Goal: Answer question/provide support: Share knowledge or assist other users

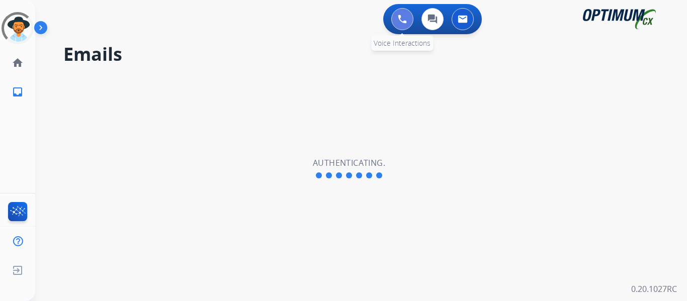
click at [395, 19] on button at bounding box center [402, 19] width 22 height 22
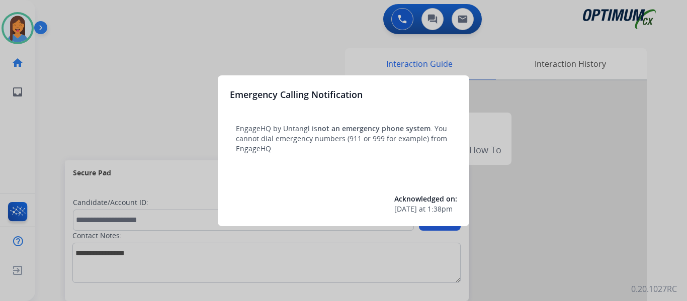
click at [41, 113] on div at bounding box center [343, 150] width 687 height 301
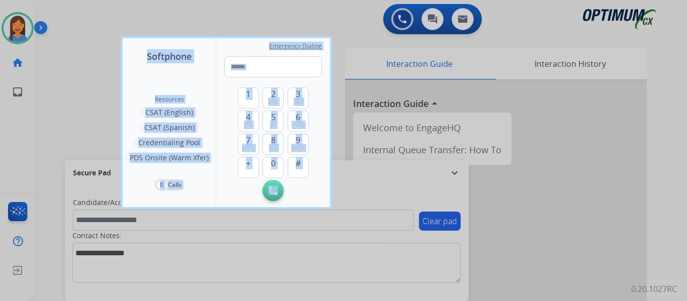
click at [41, 113] on div at bounding box center [343, 150] width 687 height 301
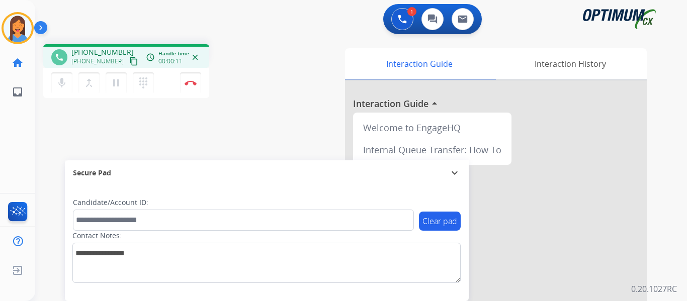
click at [129, 61] on mat-icon "content_copy" at bounding box center [133, 61] width 9 height 9
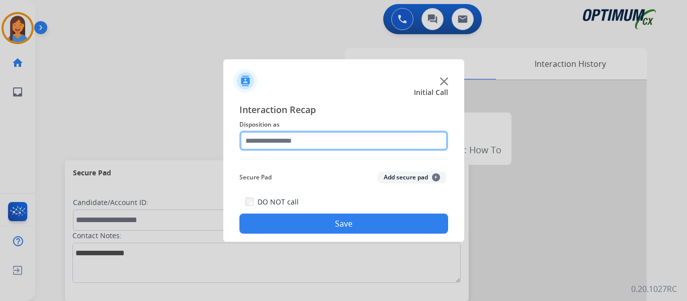
click at [280, 140] on input "text" at bounding box center [343, 141] width 209 height 20
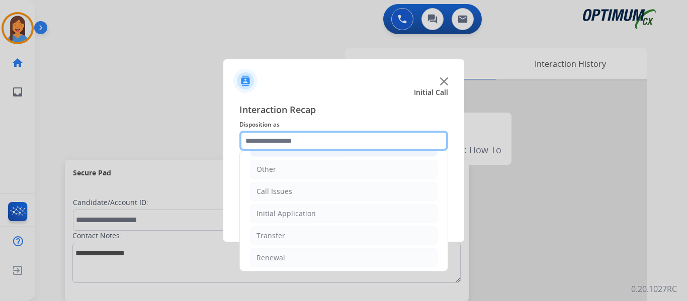
scroll to position [68, 0]
click at [302, 142] on input "text" at bounding box center [343, 141] width 209 height 20
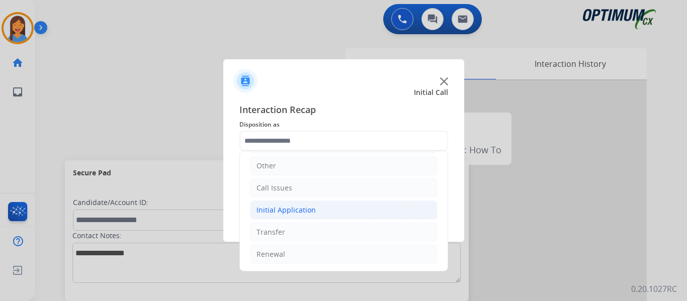
click at [306, 211] on div "Initial Application" at bounding box center [285, 210] width 59 height 10
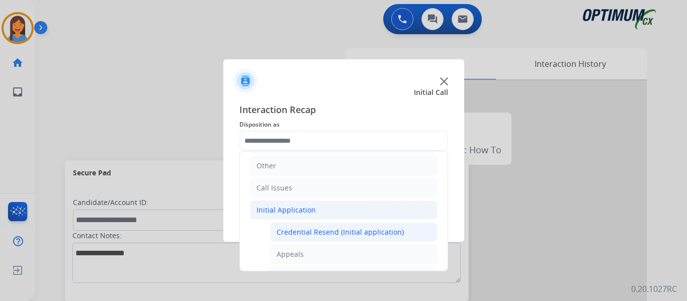
click at [324, 231] on div "Credential Resend (Initial application)" at bounding box center [340, 232] width 127 height 10
type input "**********"
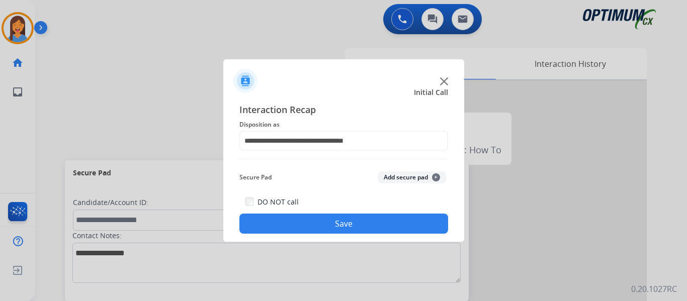
click at [328, 223] on button "Save" at bounding box center [343, 224] width 209 height 20
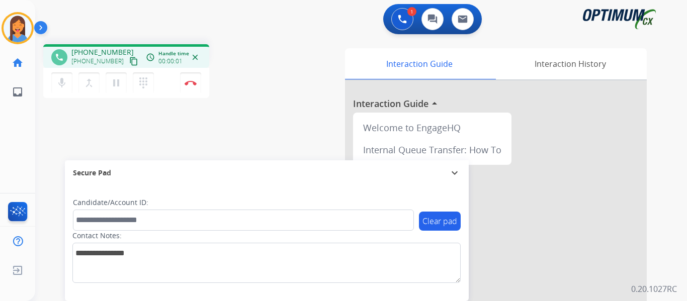
click at [129, 60] on mat-icon "content_copy" at bounding box center [133, 61] width 9 height 9
click at [313, 103] on div "Interaction Guide Interaction History Interaction Guide arrow_drop_up Welcome t…" at bounding box center [471, 251] width 351 height 407
click at [193, 85] on button "Disconnect" at bounding box center [190, 82] width 21 height 21
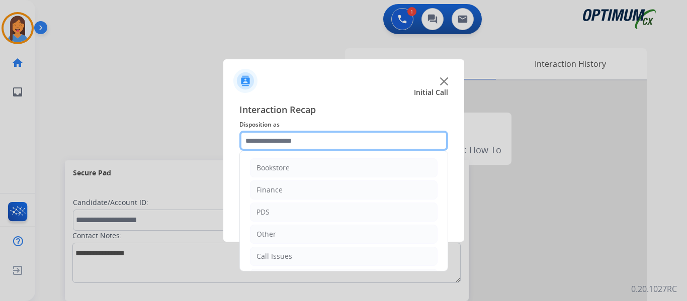
click at [304, 140] on input "text" at bounding box center [343, 141] width 209 height 20
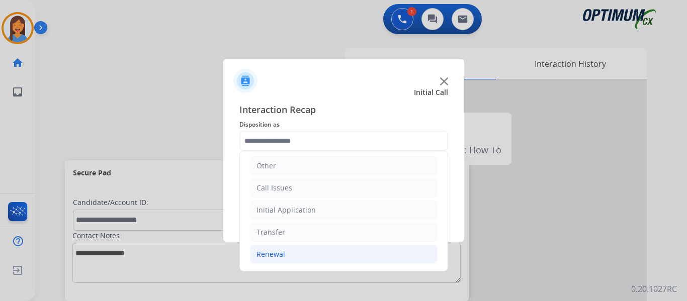
click at [276, 255] on div "Renewal" at bounding box center [270, 254] width 29 height 10
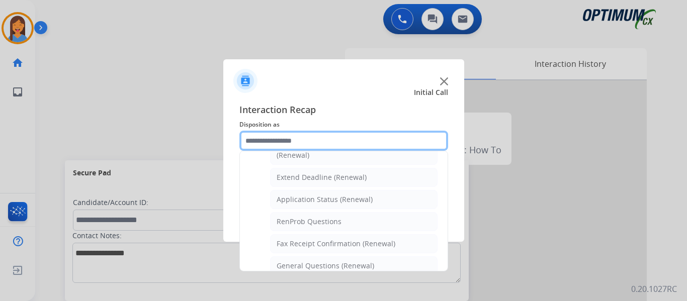
scroll to position [237, 0]
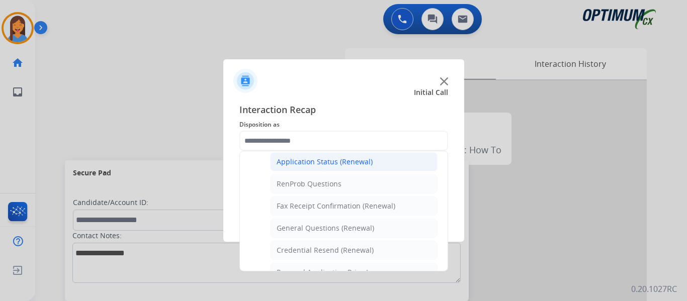
click at [315, 160] on div "Application Status (Renewal)" at bounding box center [325, 162] width 96 height 10
type input "**********"
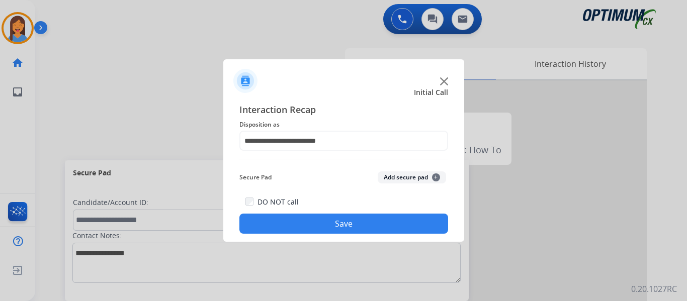
click at [335, 221] on button "Save" at bounding box center [343, 224] width 209 height 20
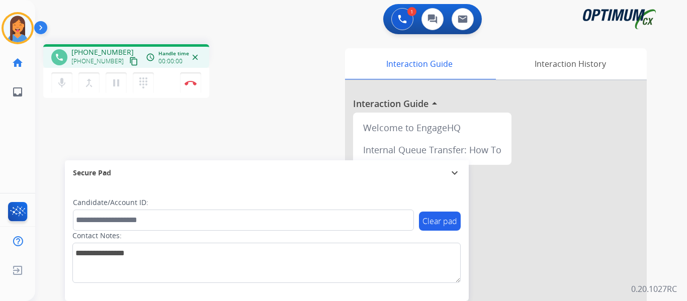
click at [129, 59] on mat-icon "content_copy" at bounding box center [133, 61] width 9 height 9
click at [193, 83] on img at bounding box center [191, 82] width 12 height 5
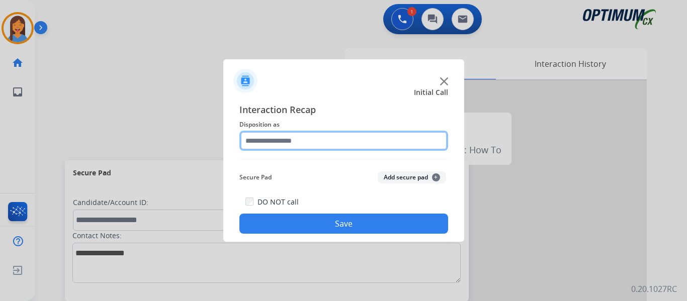
click at [315, 144] on input "text" at bounding box center [343, 141] width 209 height 20
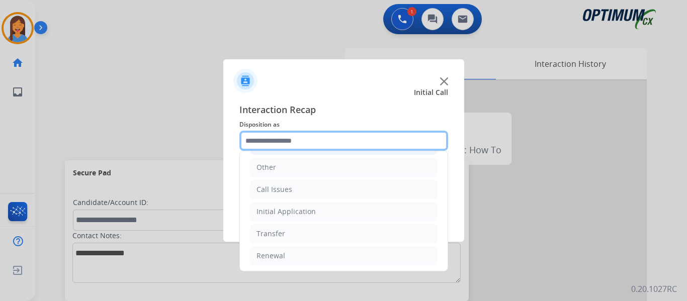
scroll to position [68, 0]
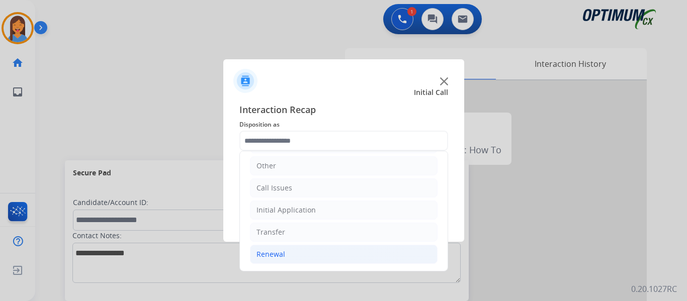
click at [279, 255] on div "Renewal" at bounding box center [270, 254] width 29 height 10
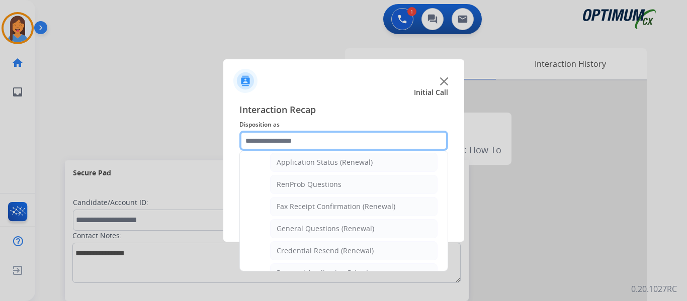
scroll to position [270, 0]
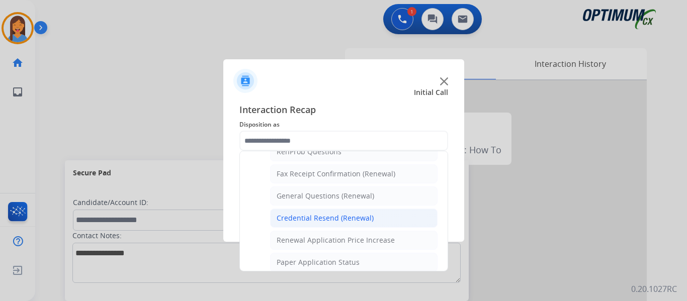
click at [304, 216] on div "Credential Resend (Renewal)" at bounding box center [325, 218] width 97 height 10
type input "**********"
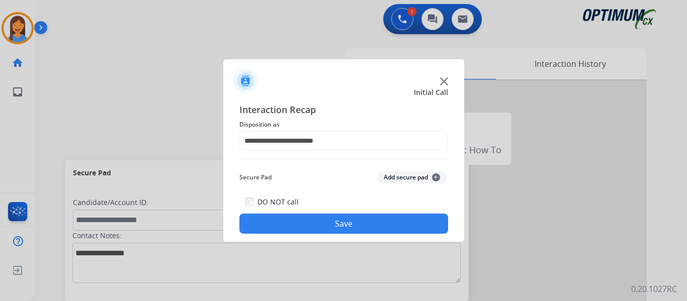
click at [316, 223] on button "Save" at bounding box center [343, 224] width 209 height 20
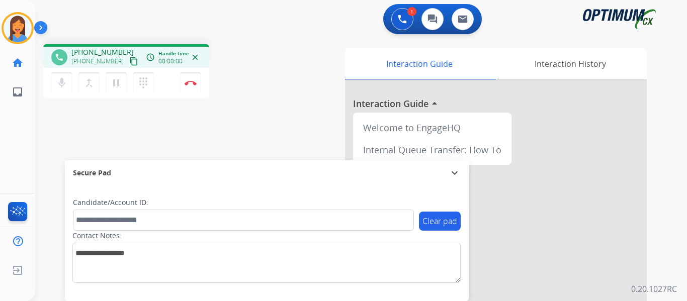
click at [129, 59] on mat-icon "content_copy" at bounding box center [133, 61] width 9 height 9
click at [194, 81] on img at bounding box center [191, 82] width 12 height 5
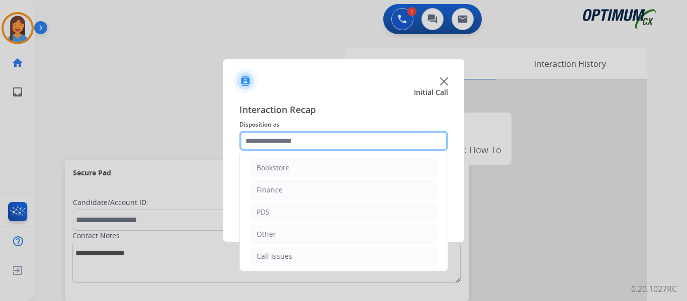
click at [277, 131] on input "text" at bounding box center [343, 141] width 209 height 20
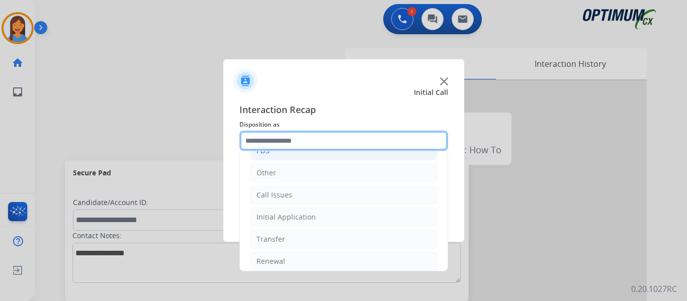
scroll to position [68, 0]
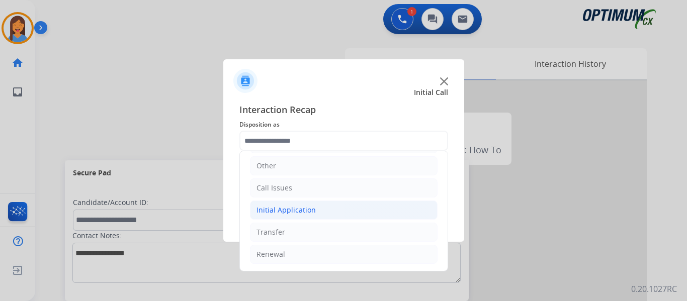
click at [286, 216] on li "Initial Application" at bounding box center [344, 210] width 188 height 19
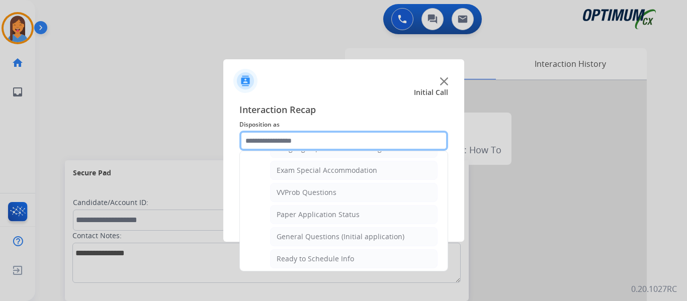
scroll to position [521, 0]
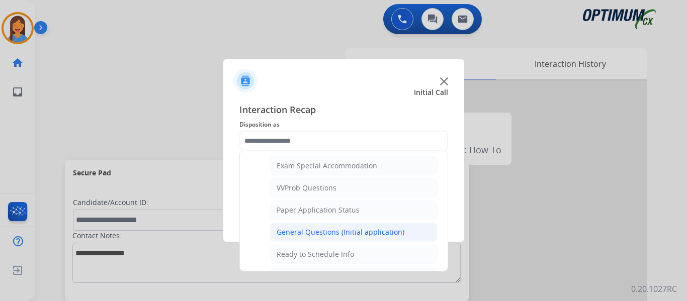
click at [321, 228] on div "General Questions (Initial application)" at bounding box center [341, 232] width 128 height 10
type input "**********"
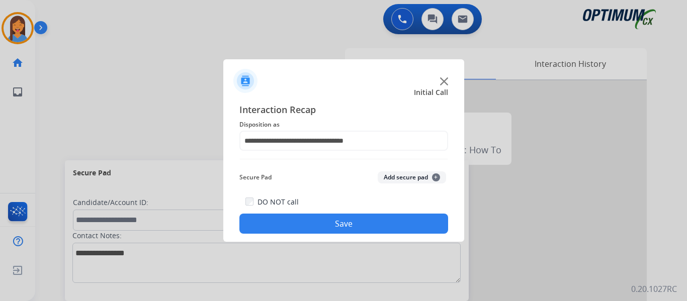
click at [326, 230] on button "Save" at bounding box center [343, 224] width 209 height 20
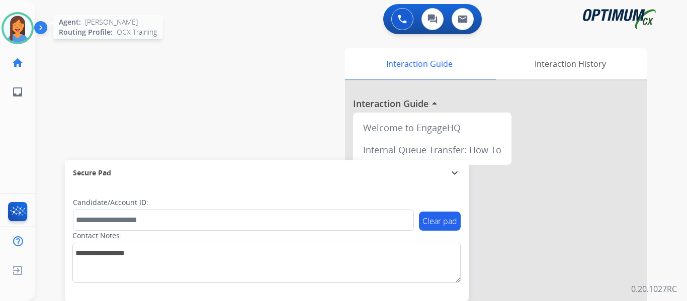
click at [21, 28] on img at bounding box center [18, 28] width 28 height 28
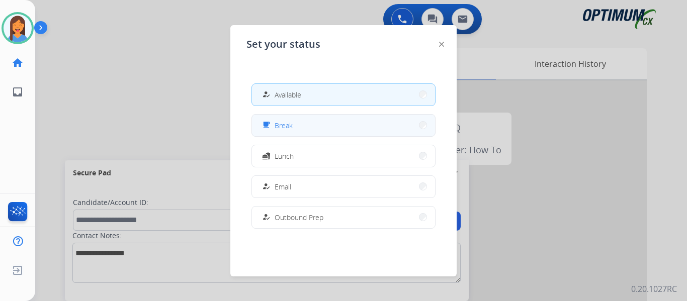
click at [338, 126] on button "free_breakfast Break" at bounding box center [343, 126] width 183 height 22
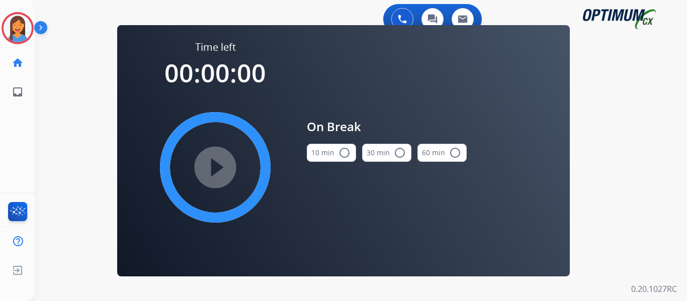
drag, startPoint x: 325, startPoint y: 155, endPoint x: 281, endPoint y: 162, distance: 45.4
click at [323, 155] on button "10 min radio_button_unchecked" at bounding box center [331, 153] width 49 height 18
click at [215, 170] on mat-icon "play_circle_filled" at bounding box center [215, 167] width 12 height 12
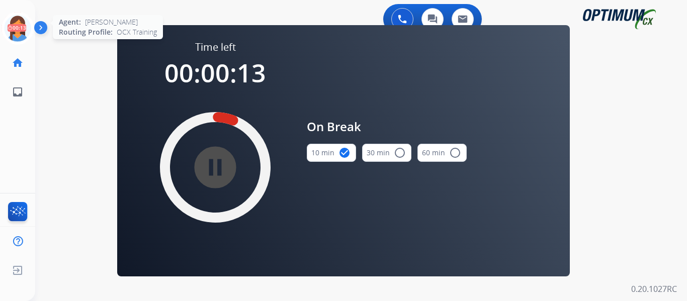
click at [12, 28] on icon at bounding box center [18, 28] width 33 height 33
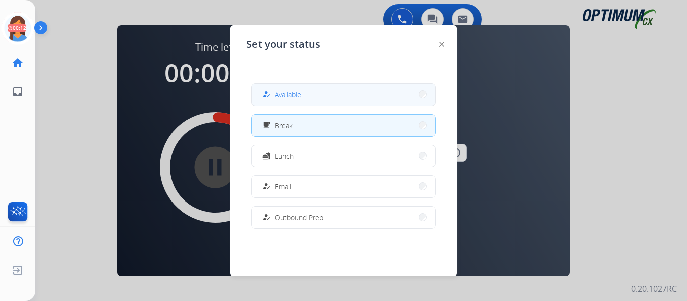
click at [283, 95] on span "Available" at bounding box center [288, 94] width 27 height 11
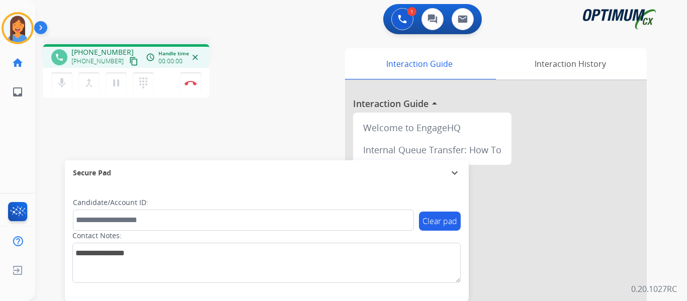
click at [129, 58] on mat-icon "content_copy" at bounding box center [133, 61] width 9 height 9
click at [191, 85] on img at bounding box center [191, 82] width 12 height 5
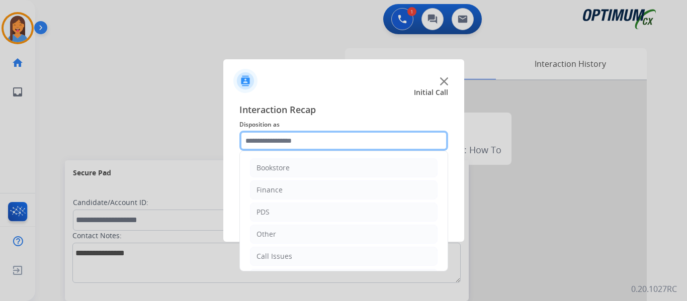
click at [293, 138] on input "text" at bounding box center [343, 141] width 209 height 20
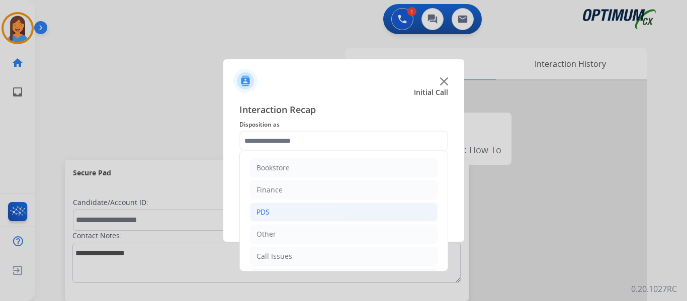
click at [267, 209] on div "PDS" at bounding box center [262, 212] width 13 height 10
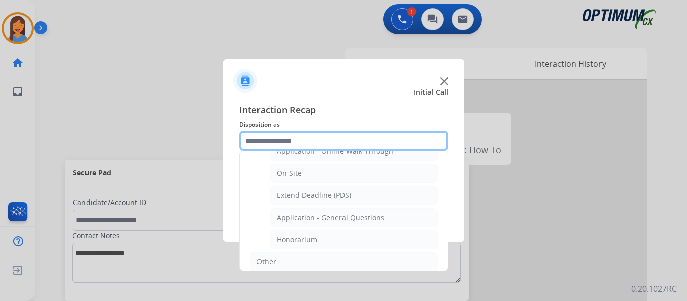
scroll to position [253, 0]
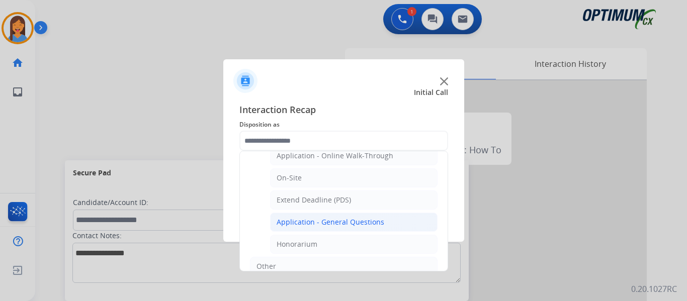
click at [329, 226] on div "Application - General Questions" at bounding box center [331, 222] width 108 height 10
type input "**********"
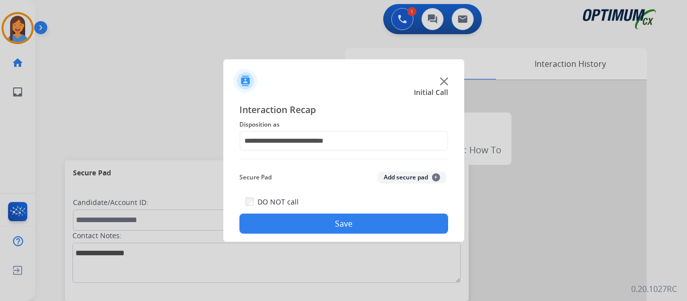
click at [329, 226] on button "Save" at bounding box center [343, 224] width 209 height 20
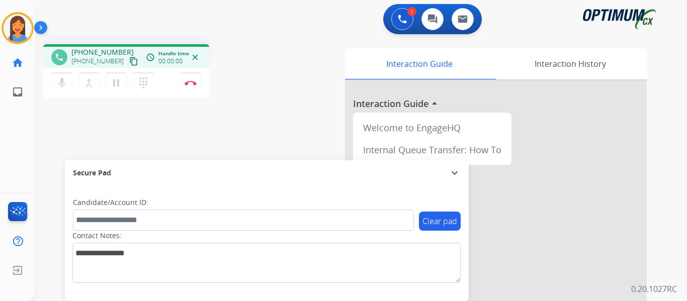
click at [129, 63] on mat-icon "content_copy" at bounding box center [133, 61] width 9 height 9
click at [193, 81] on img at bounding box center [191, 82] width 12 height 5
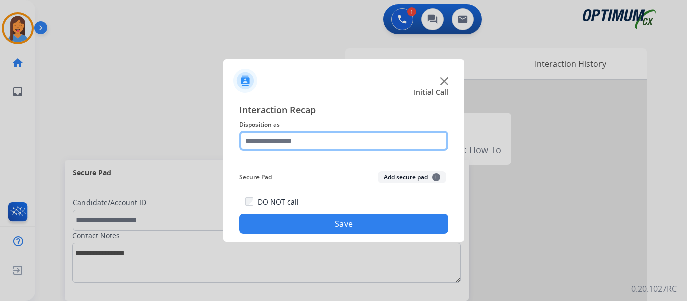
click at [291, 142] on input "text" at bounding box center [343, 141] width 209 height 20
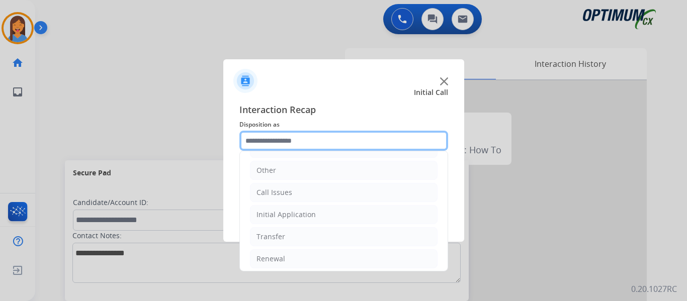
scroll to position [68, 0]
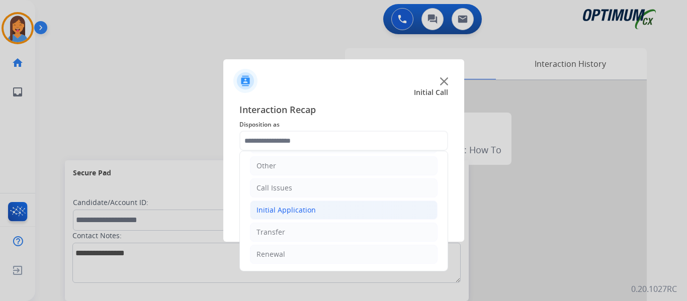
click at [307, 215] on div "Initial Application" at bounding box center [285, 210] width 59 height 10
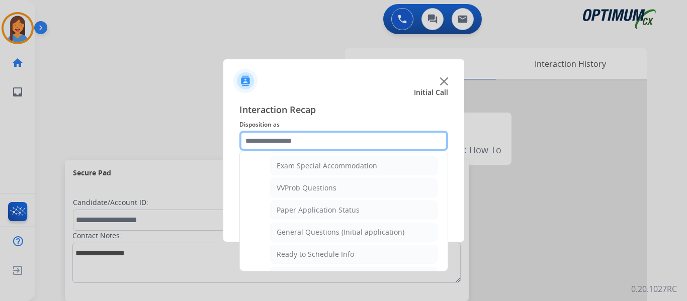
scroll to position [571, 0]
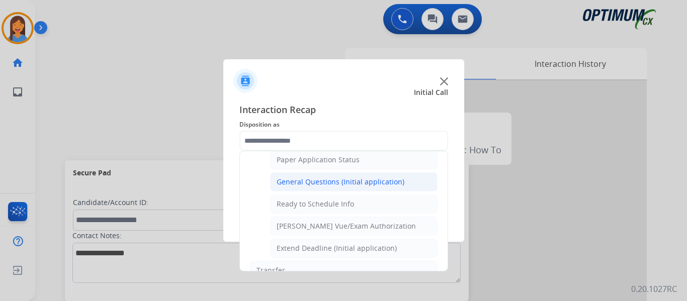
click at [307, 182] on div "General Questions (Initial application)" at bounding box center [341, 182] width 128 height 10
type input "**********"
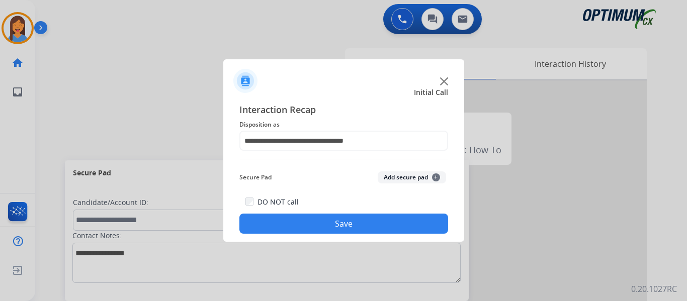
click at [334, 220] on button "Save" at bounding box center [343, 224] width 209 height 20
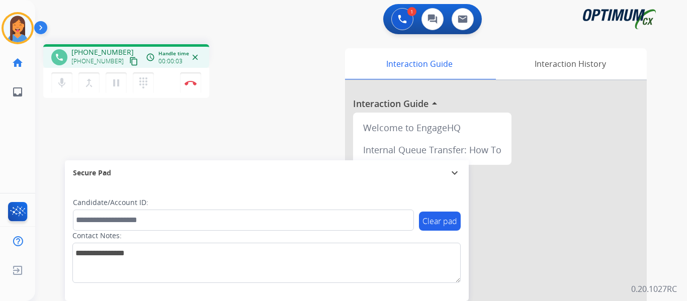
click at [129, 62] on mat-icon "content_copy" at bounding box center [133, 61] width 9 height 9
click at [195, 84] on img at bounding box center [191, 82] width 12 height 5
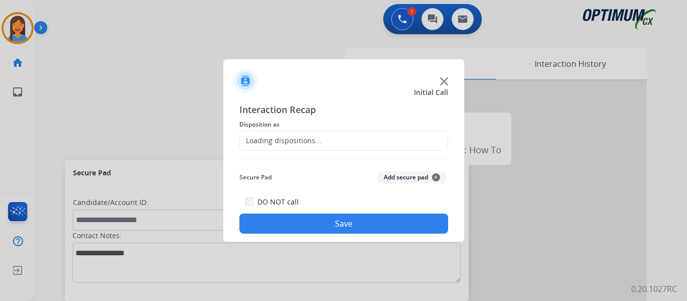
click at [296, 141] on div "Loading dispositions..." at bounding box center [280, 141] width 81 height 10
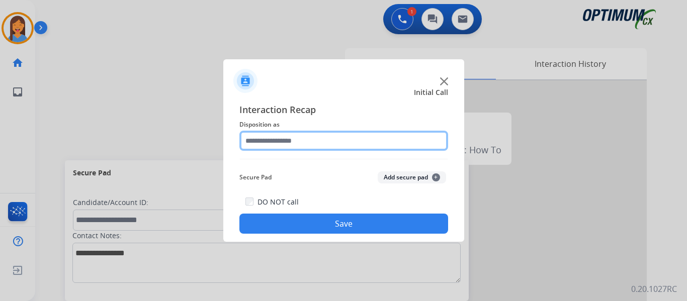
drag, startPoint x: 274, startPoint y: 140, endPoint x: 327, endPoint y: 140, distance: 53.8
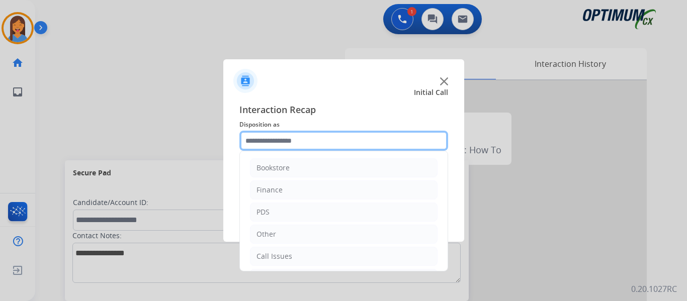
click at [327, 140] on input "text" at bounding box center [343, 141] width 209 height 20
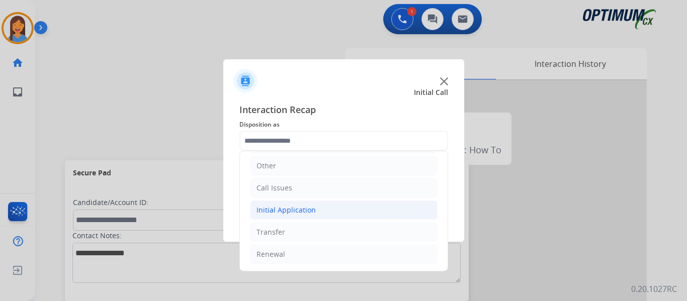
click at [298, 209] on div "Initial Application" at bounding box center [285, 210] width 59 height 10
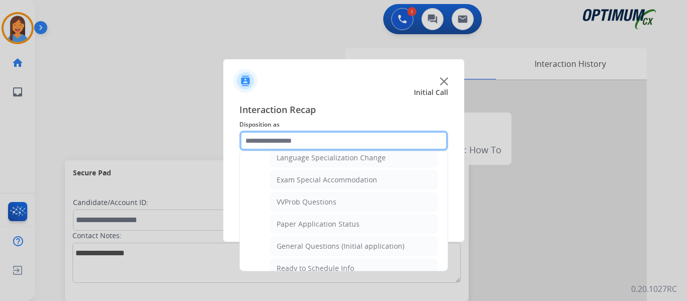
scroll to position [521, 0]
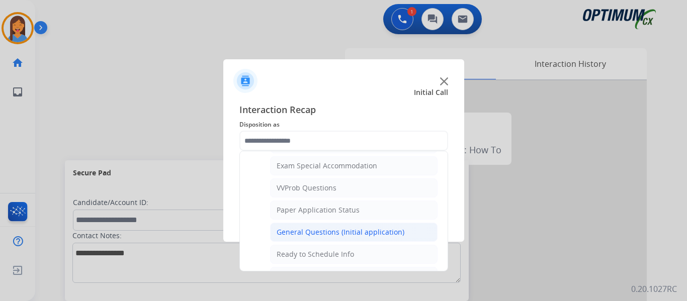
click at [317, 234] on div "General Questions (Initial application)" at bounding box center [341, 232] width 128 height 10
type input "**********"
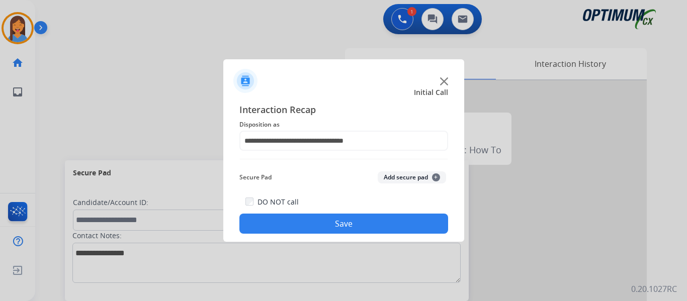
click at [320, 226] on button "Save" at bounding box center [343, 224] width 209 height 20
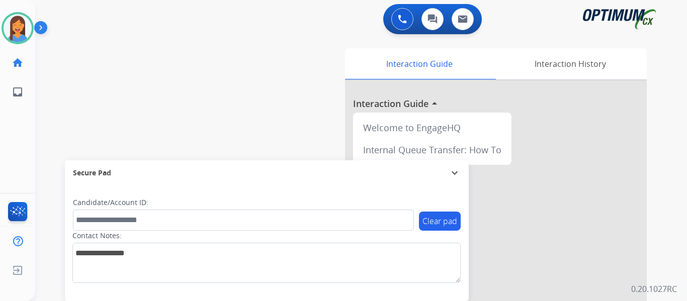
click at [229, 90] on div "swap_horiz Break voice bridge close_fullscreen Connect 3-Way Call merge_type Se…" at bounding box center [349, 245] width 628 height 419
click at [12, 28] on img at bounding box center [18, 28] width 28 height 28
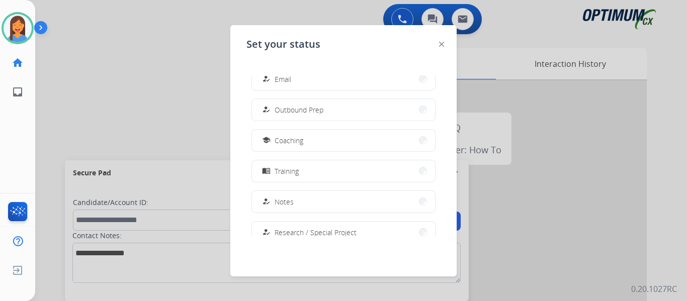
scroll to position [101, 0]
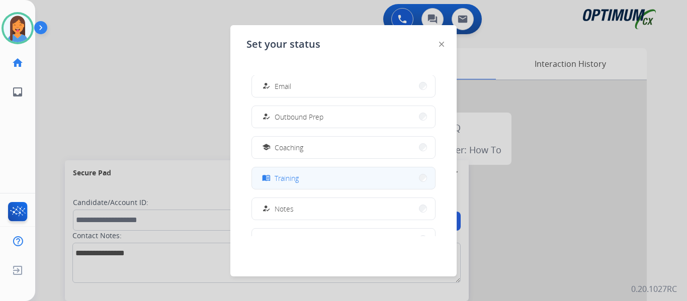
click at [339, 183] on button "menu_book Training" at bounding box center [343, 178] width 183 height 22
